Goal: Task Accomplishment & Management: Manage account settings

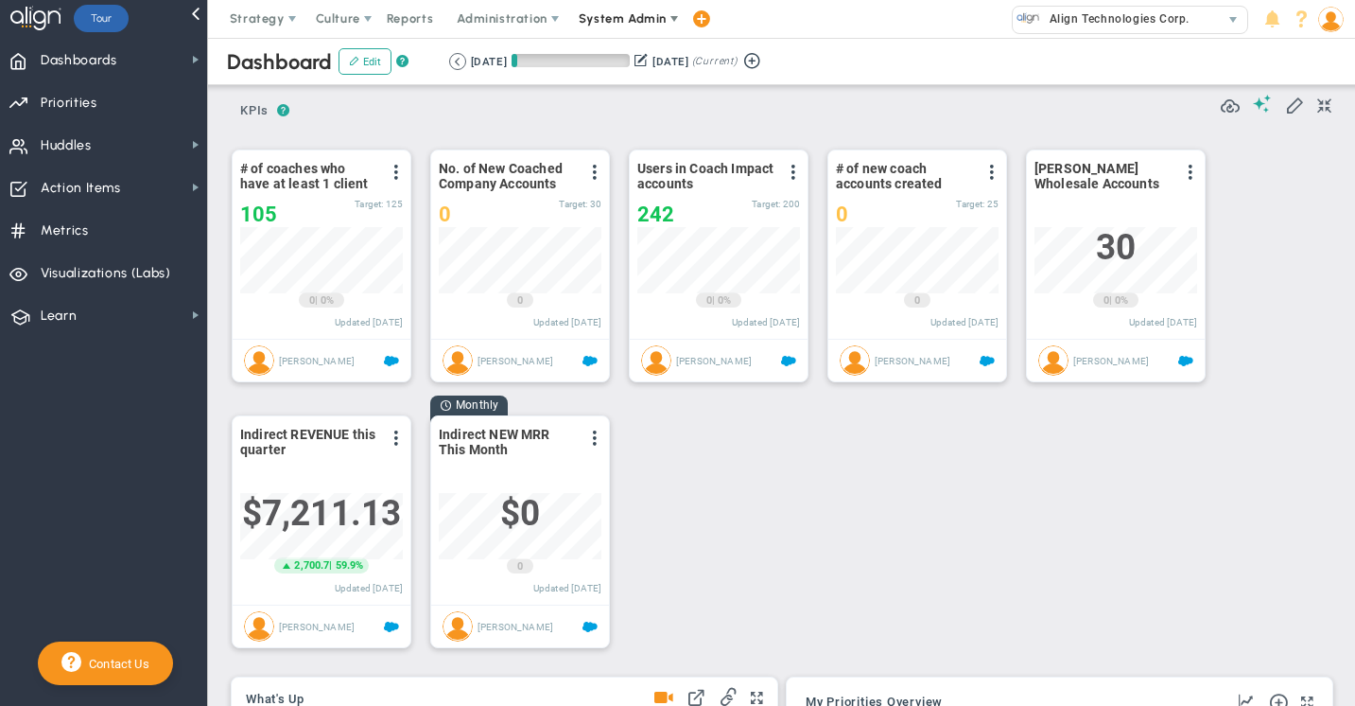
click at [616, 20] on span "System Admin" at bounding box center [623, 18] width 88 height 14
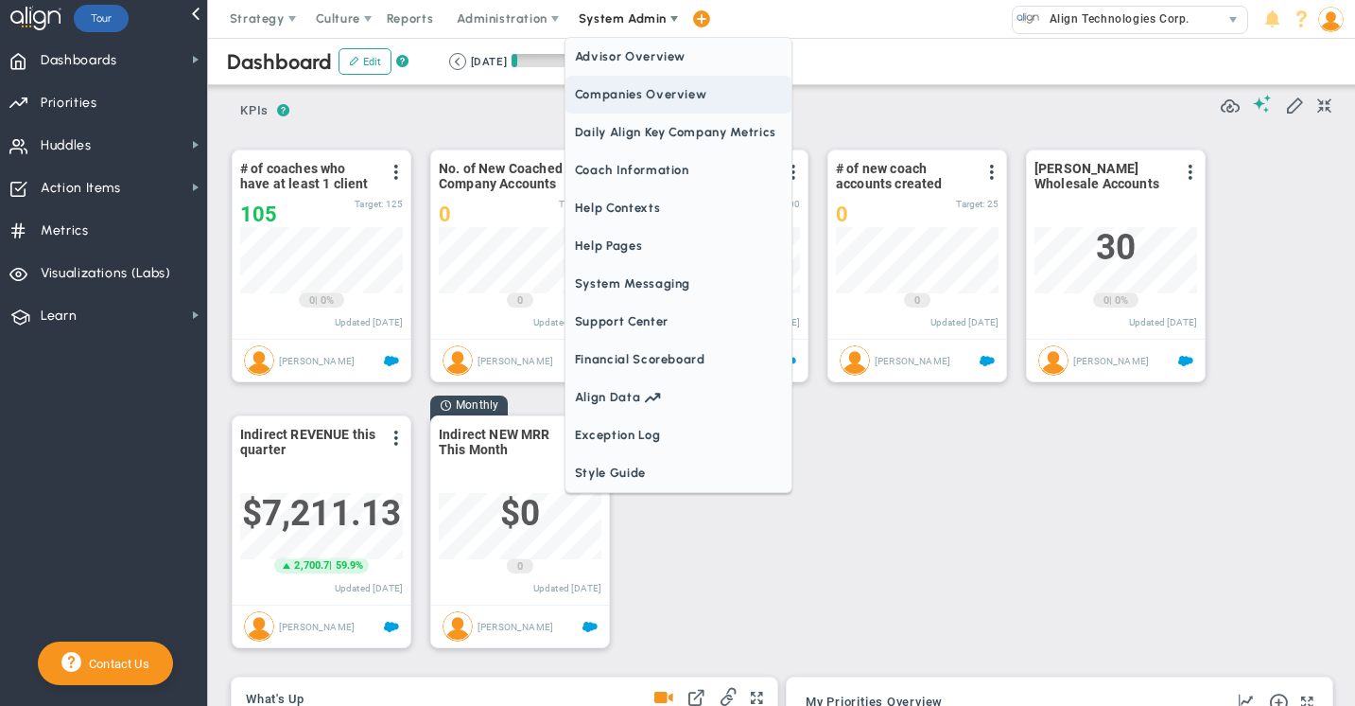
click at [599, 96] on span "Companies Overview" at bounding box center [679, 95] width 226 height 38
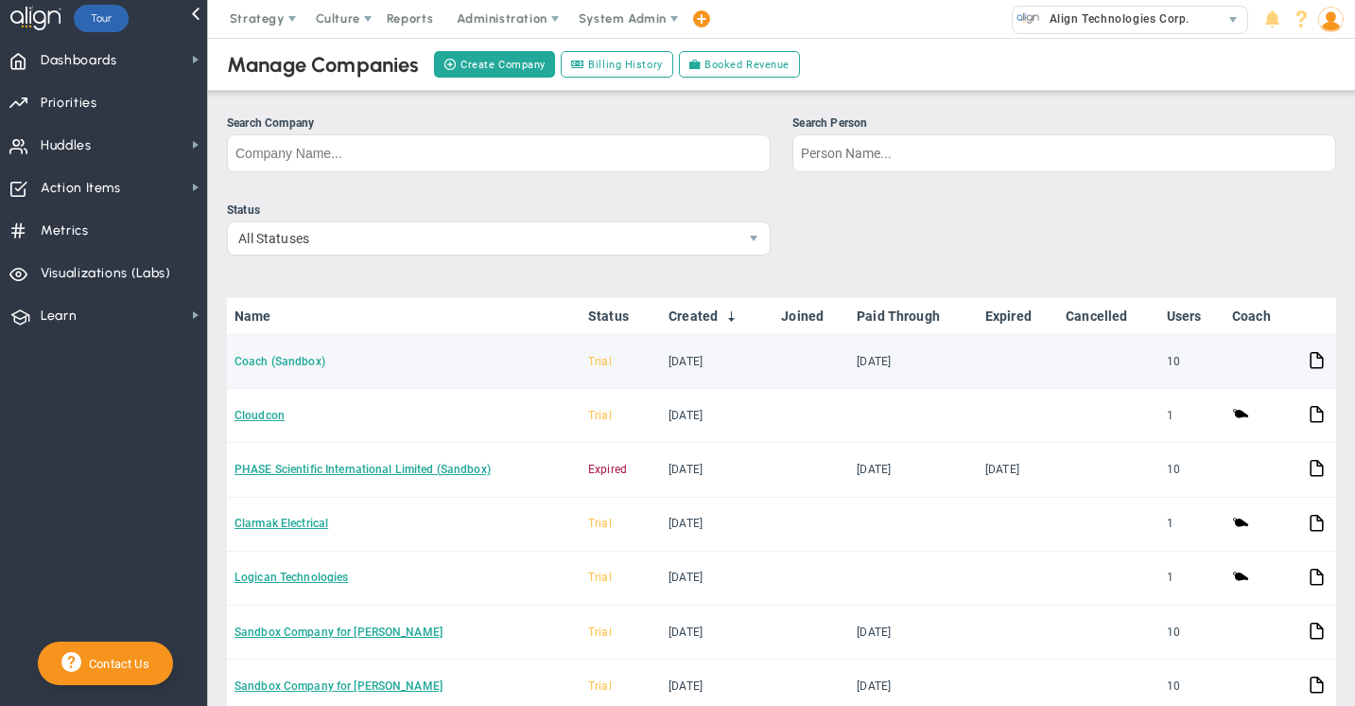
click at [284, 360] on link "Coach (Sandbox)" at bounding box center [280, 361] width 91 height 13
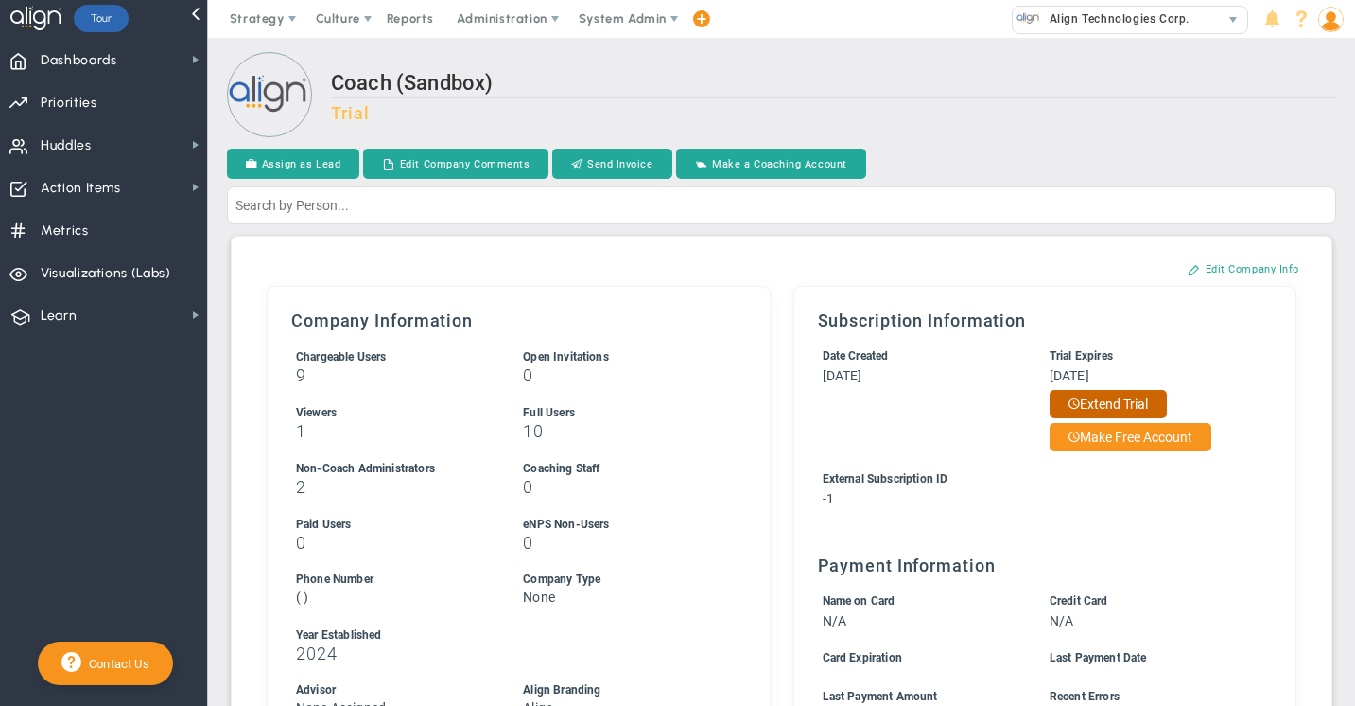
click at [1100, 398] on button "Extend Trial" at bounding box center [1108, 404] width 117 height 28
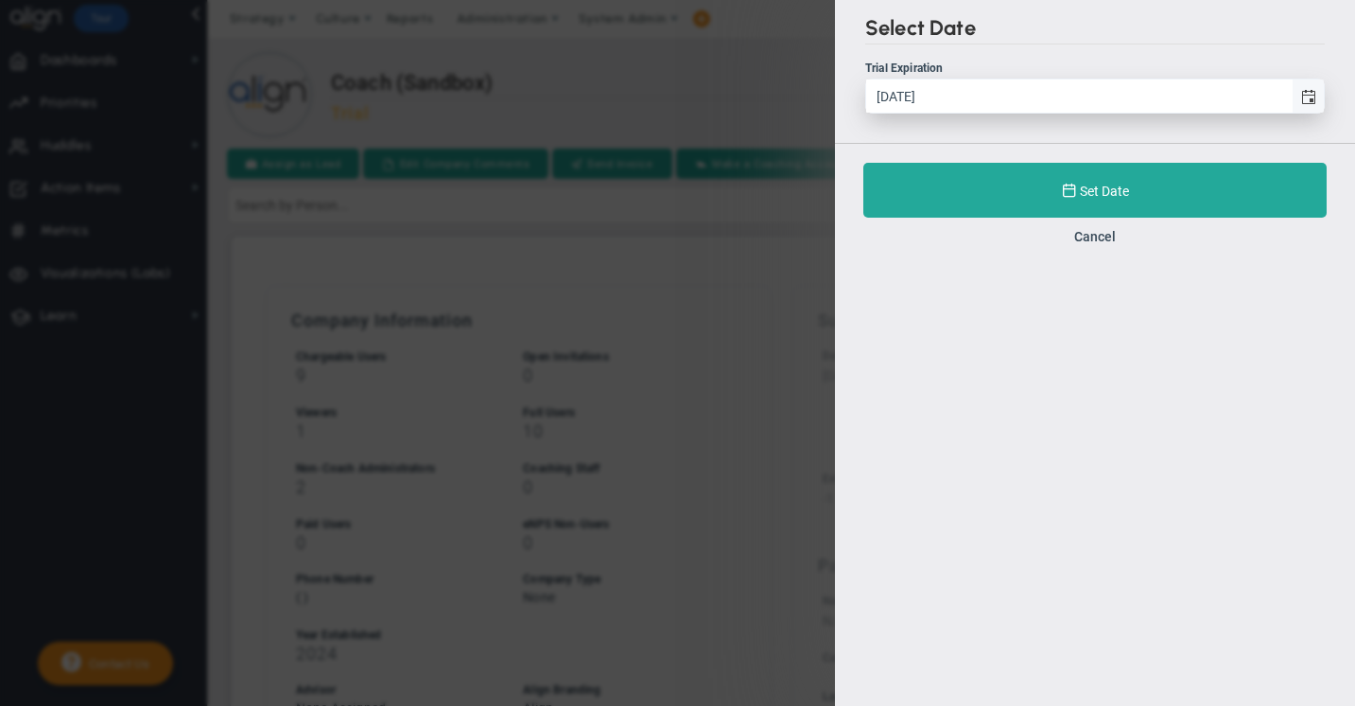
click at [1311, 96] on span "select" at bounding box center [1309, 97] width 15 height 15
click at [1292, 96] on input "[DATE]" at bounding box center [1079, 95] width 426 height 33
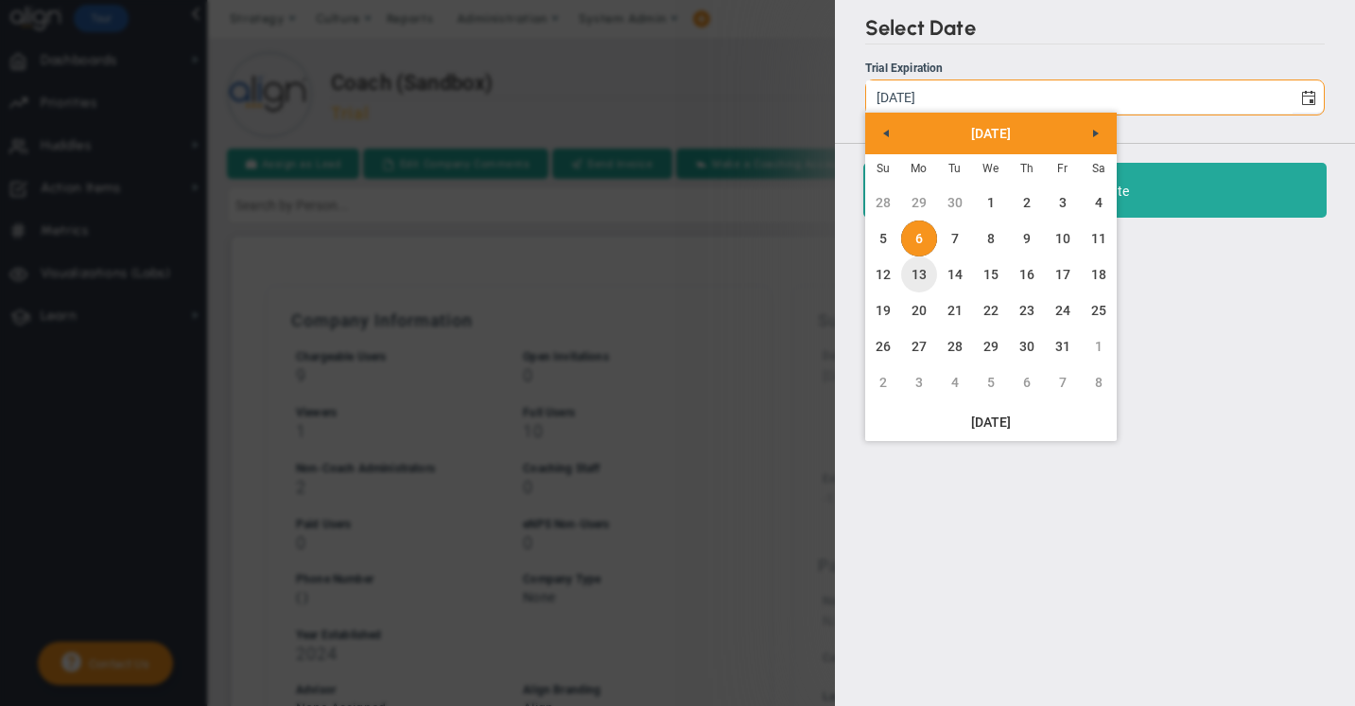
click at [922, 275] on link "13" at bounding box center [919, 274] width 36 height 36
type input "[DATE]"
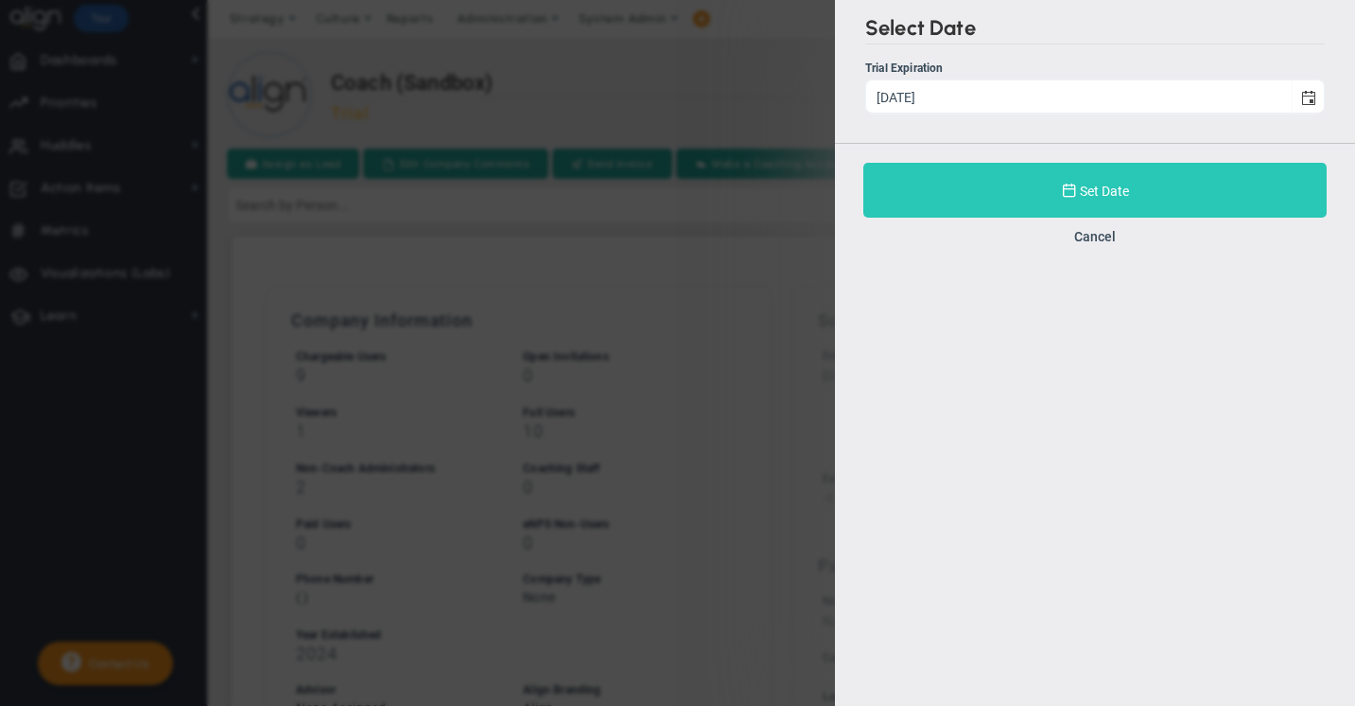
click at [1091, 197] on span "Set Date" at bounding box center [1104, 191] width 49 height 15
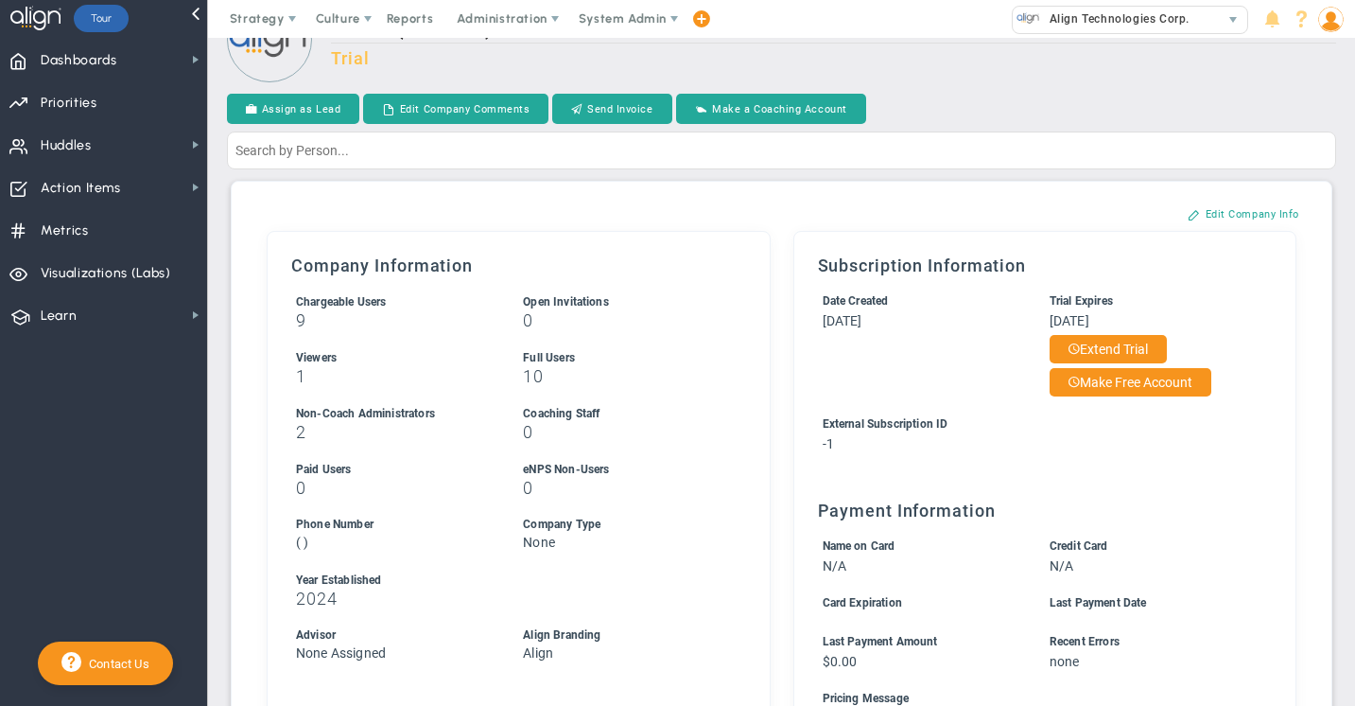
scroll to position [65, 0]
